Goal: Transaction & Acquisition: Purchase product/service

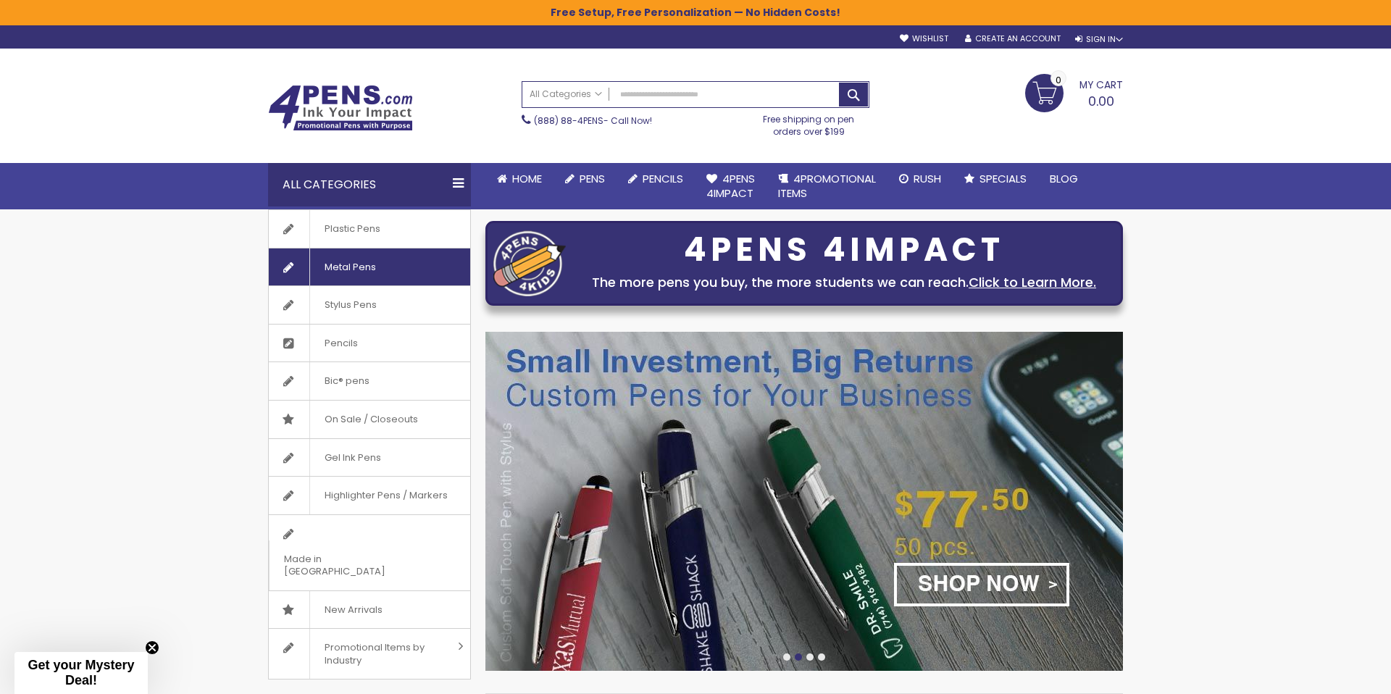
click at [366, 264] on span "Metal Pens" at bounding box center [349, 267] width 81 height 38
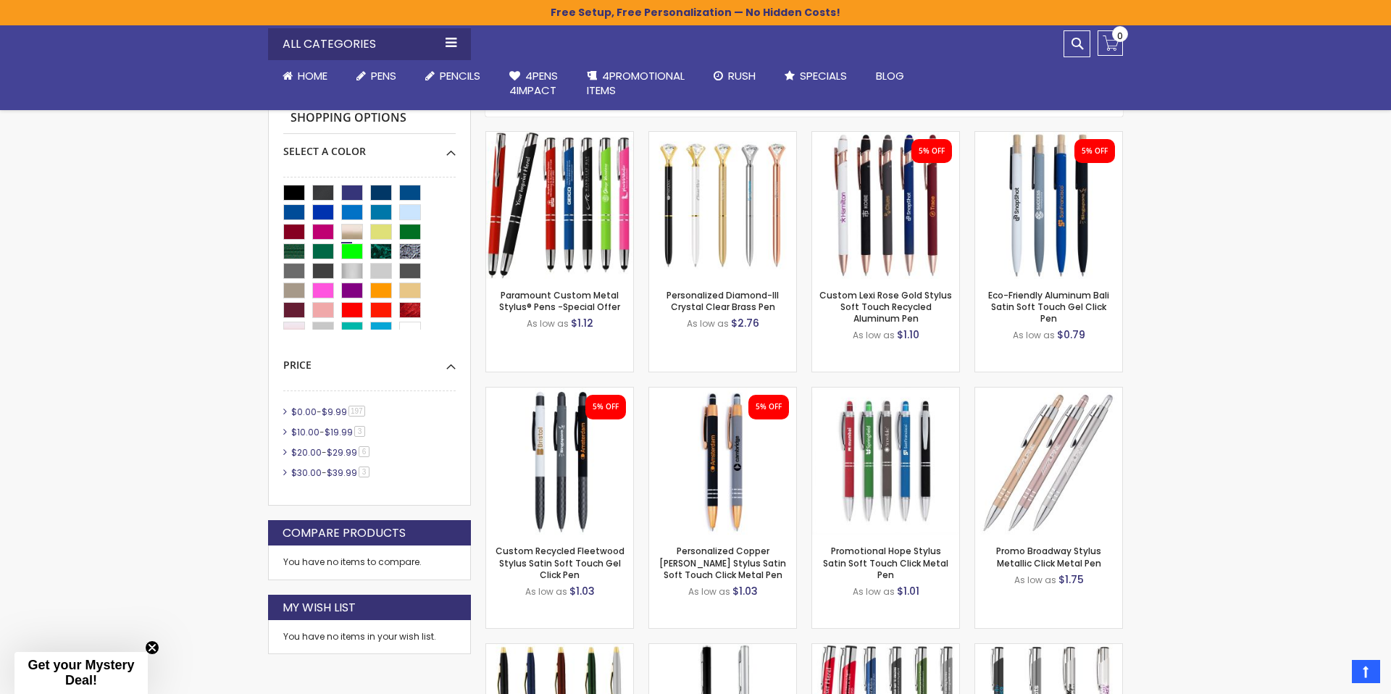
scroll to position [4, 0]
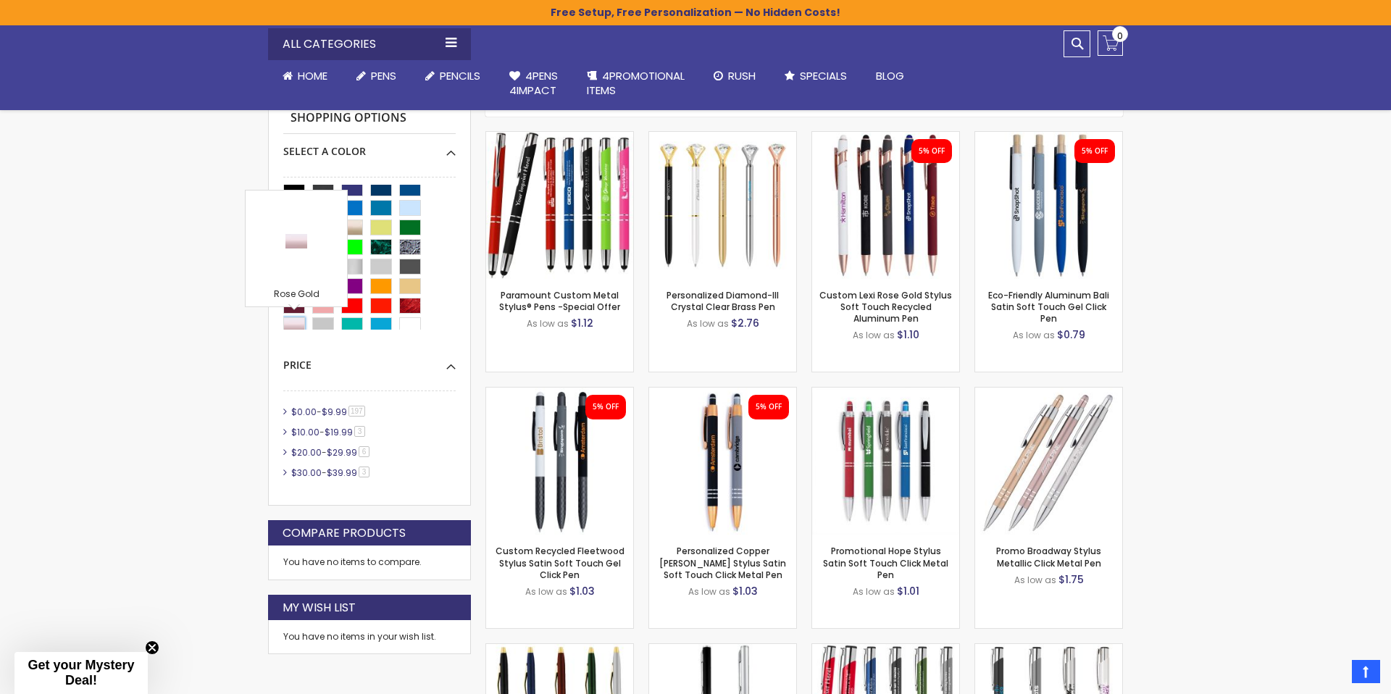
click at [295, 323] on div "Rose Gold" at bounding box center [294, 325] width 22 height 16
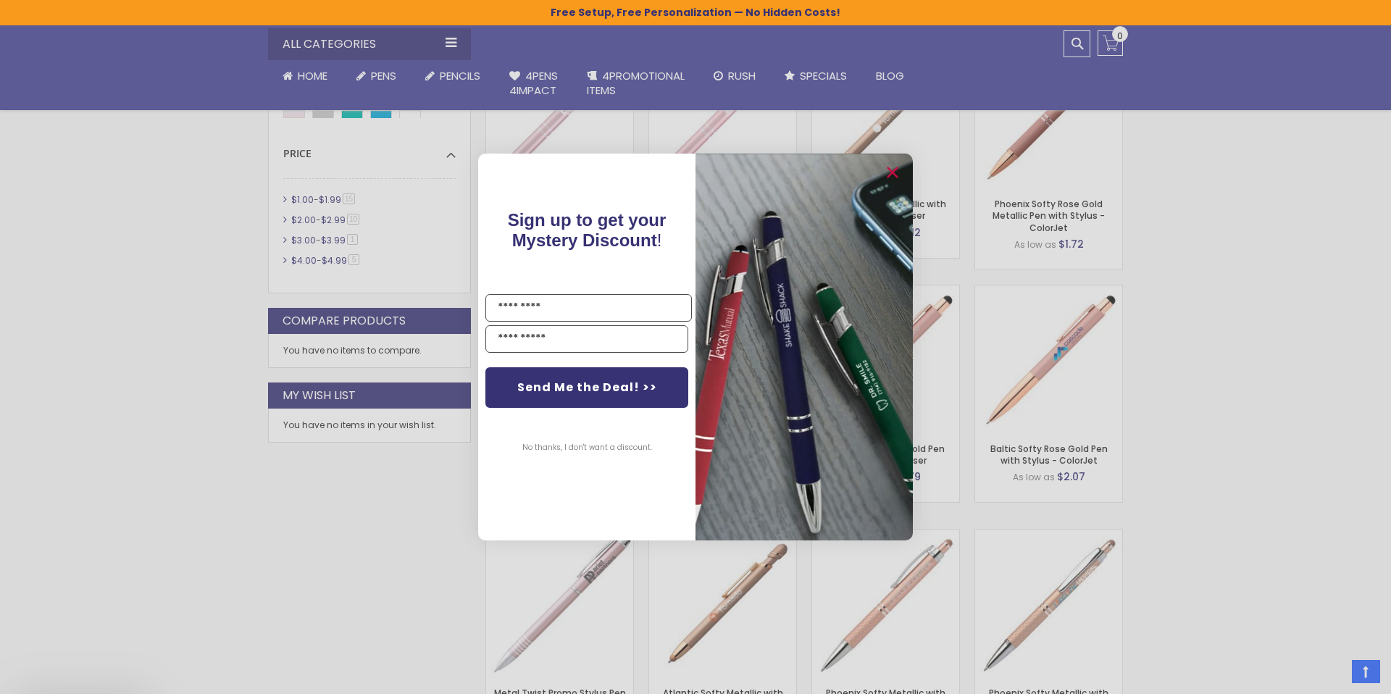
scroll to position [733, 0]
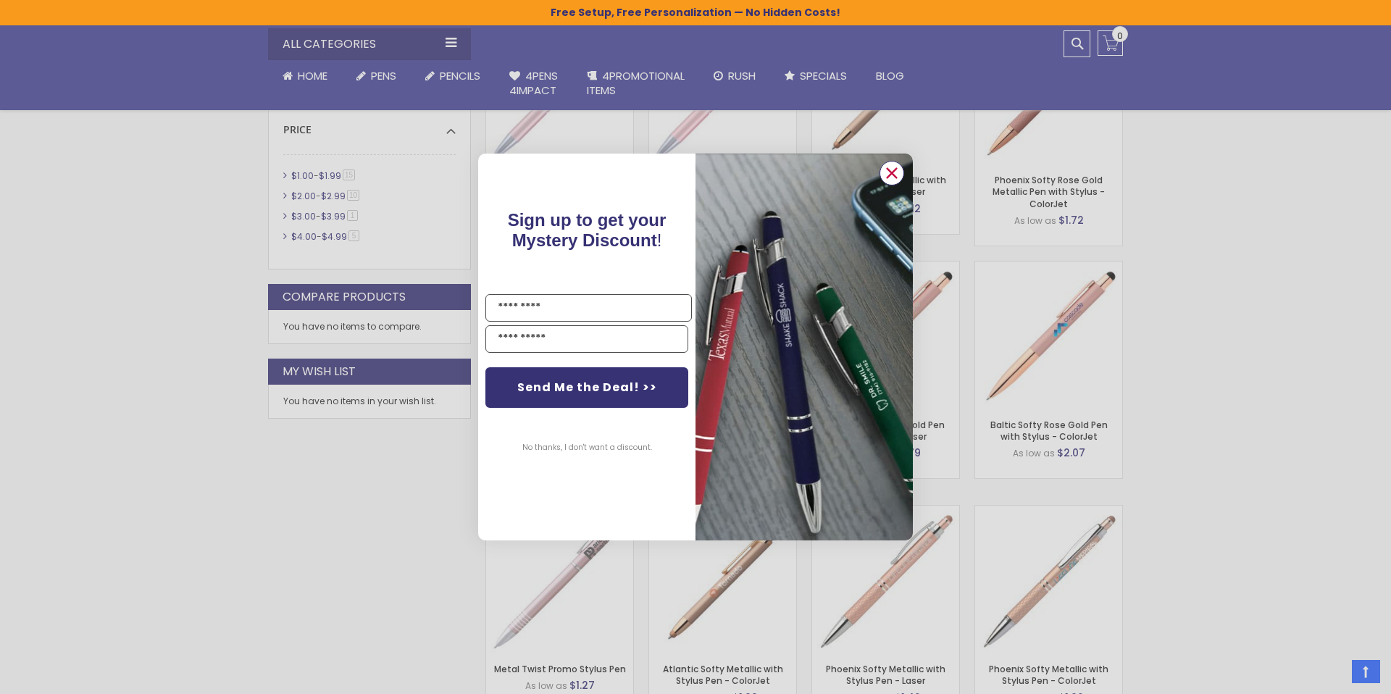
click at [890, 177] on circle "Close dialog" at bounding box center [892, 173] width 22 height 22
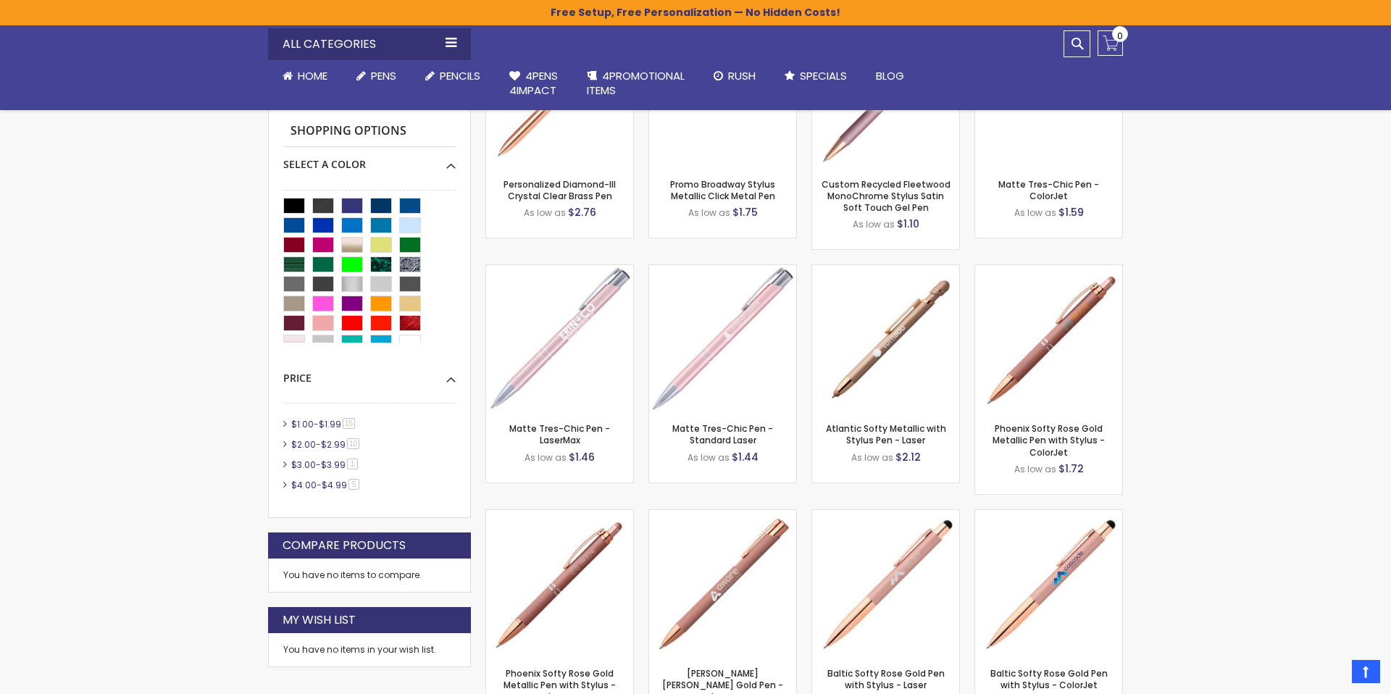
scroll to position [489, 0]
